Goal: Task Accomplishment & Management: Use online tool/utility

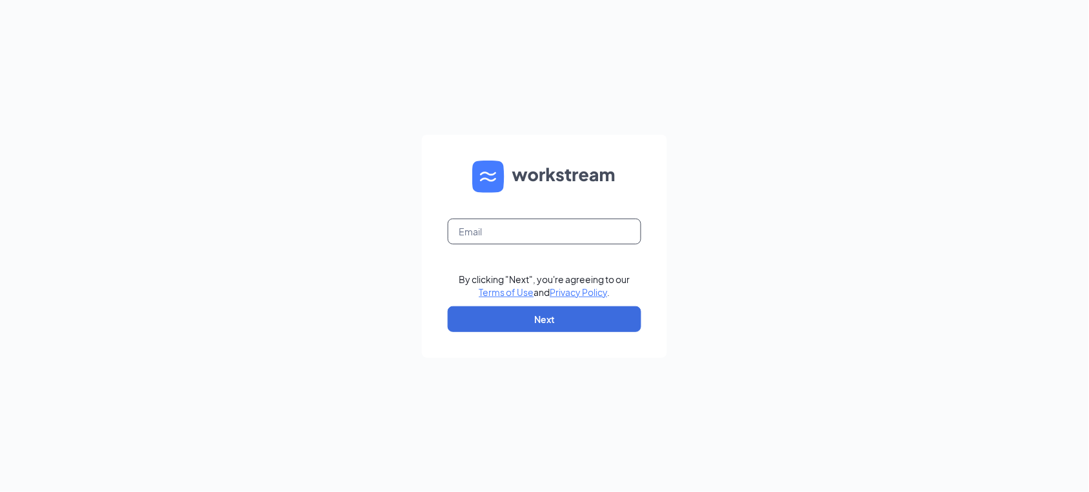
click at [481, 231] on input "text" at bounding box center [544, 232] width 193 height 26
type input "[EMAIL_ADDRESS][DOMAIN_NAME]"
click at [556, 321] on button "Next" at bounding box center [544, 319] width 193 height 26
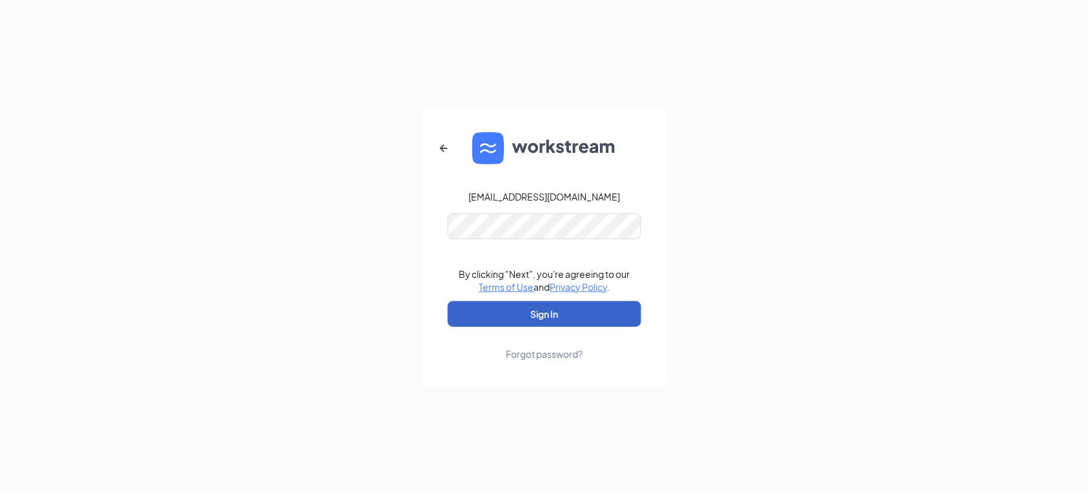
drag, startPoint x: 566, startPoint y: 239, endPoint x: 546, endPoint y: 303, distance: 66.7
click at [546, 303] on button "Sign In" at bounding box center [544, 314] width 193 height 26
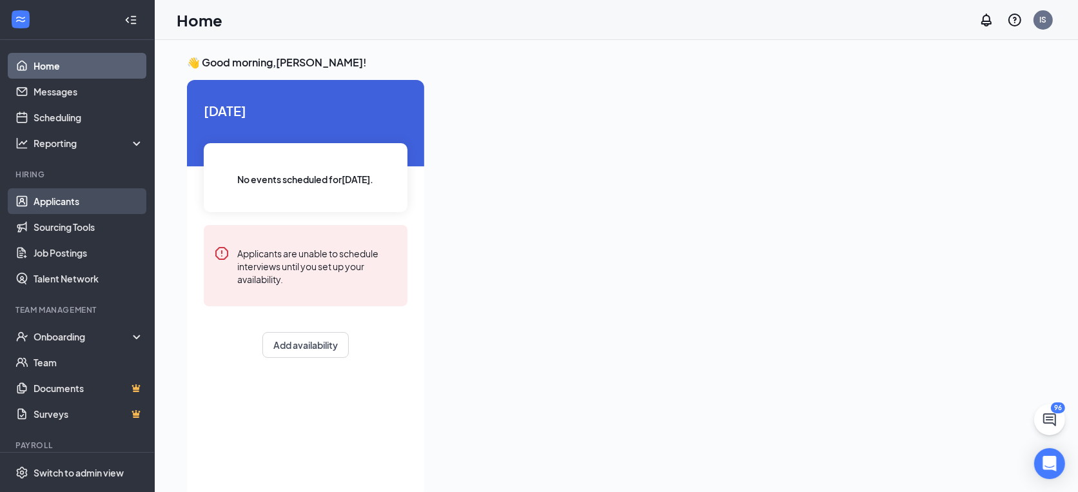
click at [61, 210] on link "Applicants" at bounding box center [89, 201] width 110 height 26
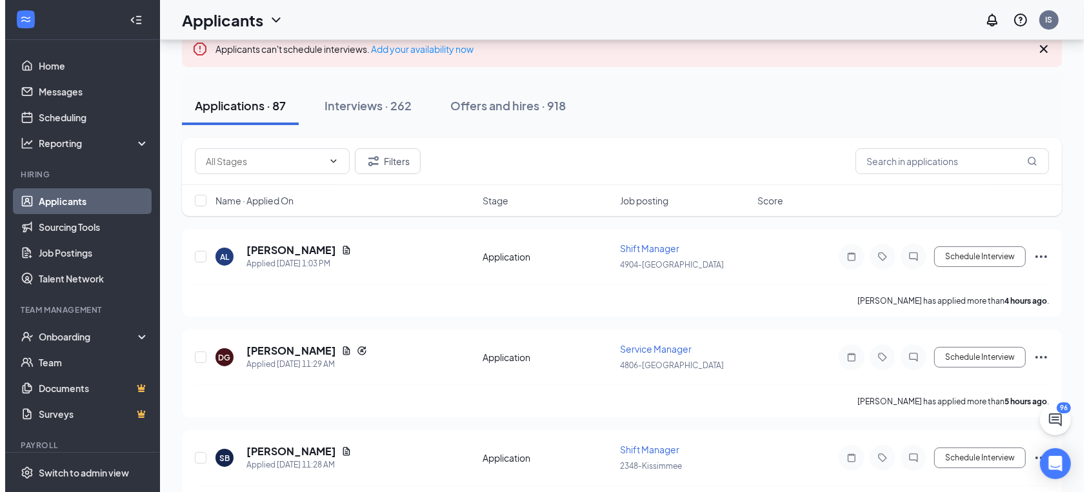
scroll to position [72, 0]
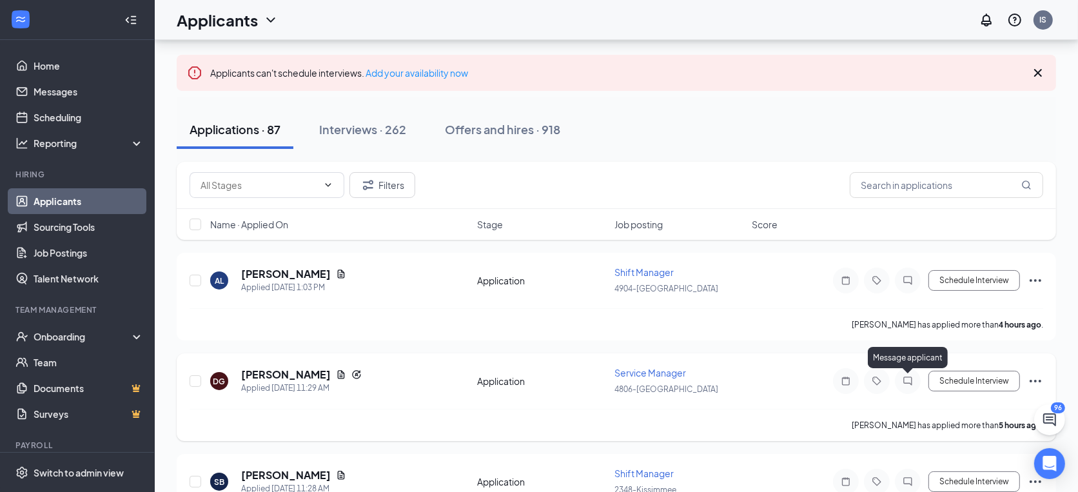
click at [914, 381] on icon "ChatInactive" at bounding box center [907, 381] width 15 height 10
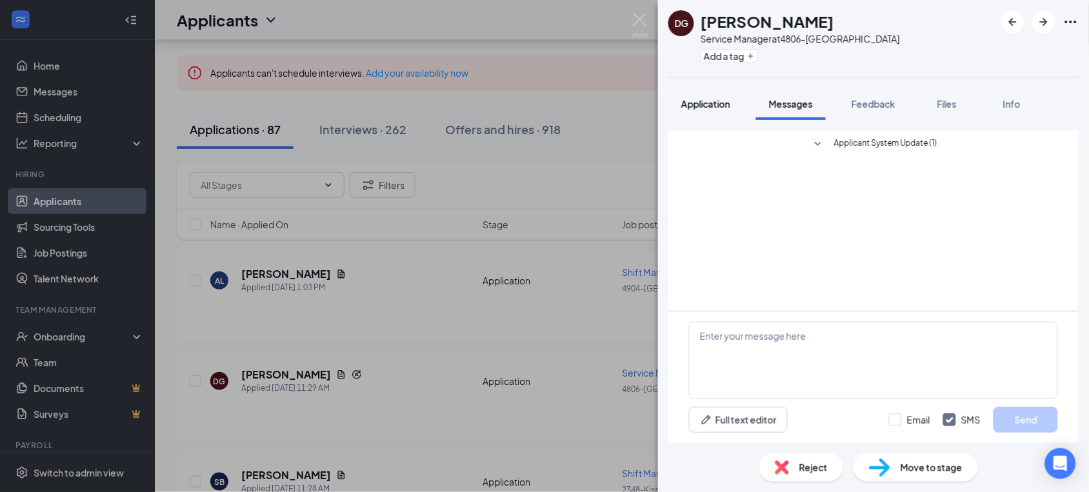
click at [688, 106] on span "Application" at bounding box center [705, 104] width 49 height 12
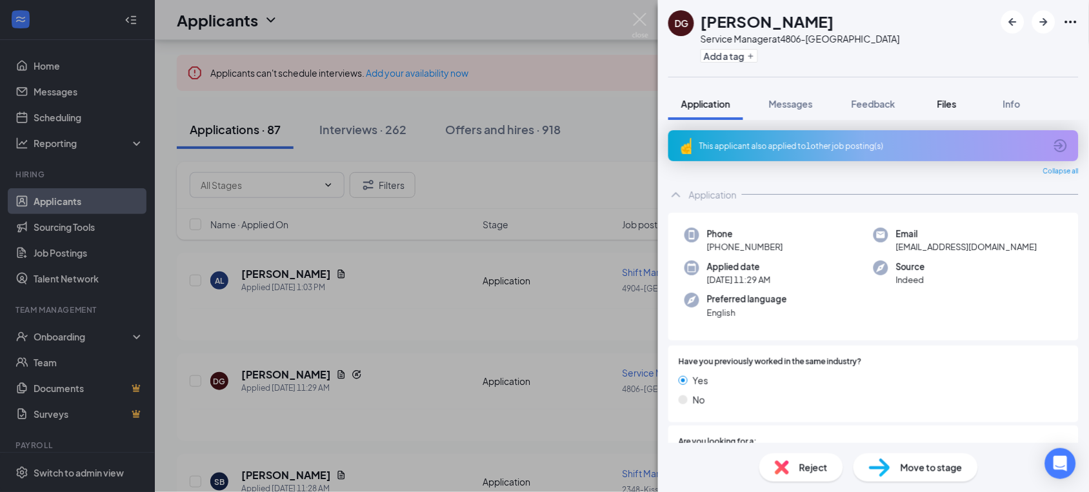
click at [933, 106] on button "Files" at bounding box center [947, 104] width 52 height 32
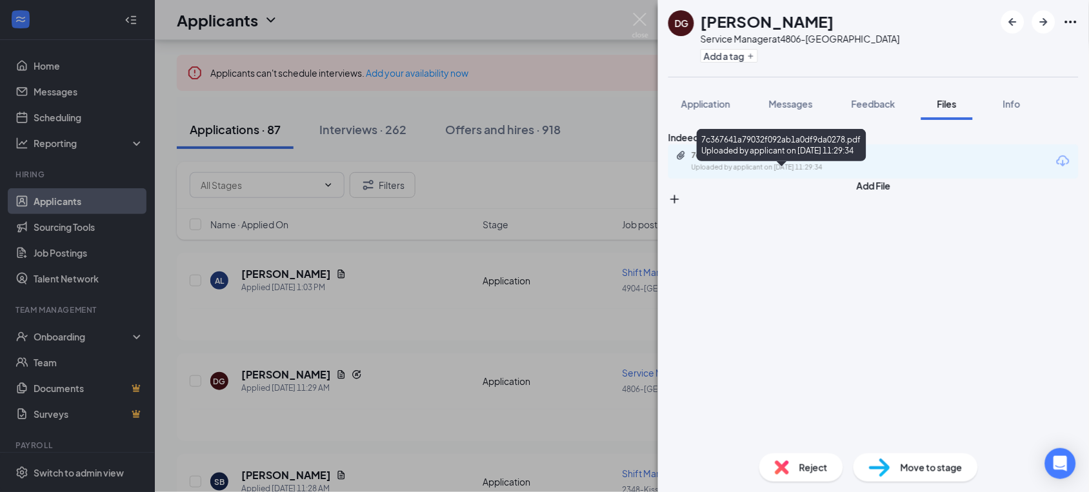
click at [752, 161] on div "7c367641a79032f092ab1a0df9da0278.pdf" at bounding box center [781, 155] width 181 height 10
